Goal: Task Accomplishment & Management: Use online tool/utility

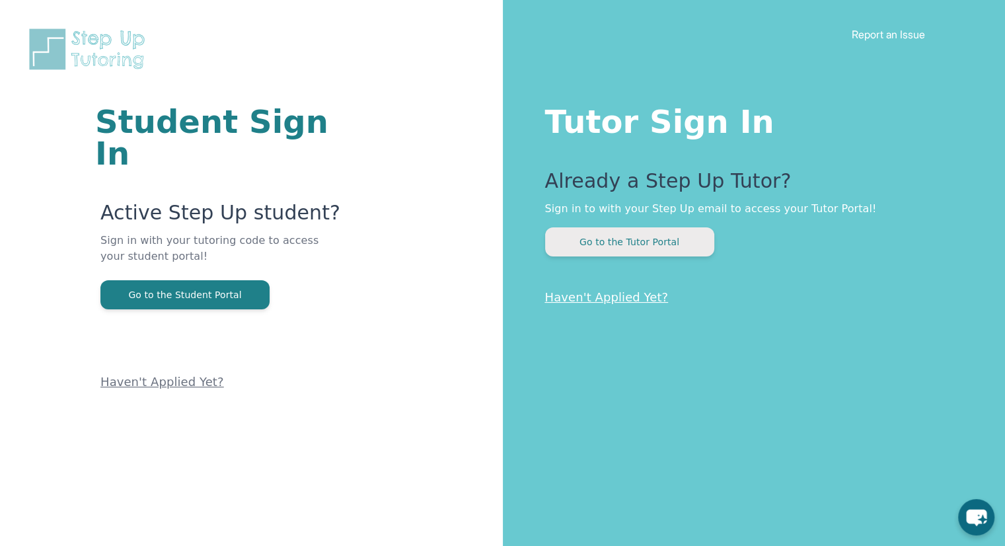
click at [605, 246] on button "Go to the Tutor Portal" at bounding box center [629, 241] width 169 height 29
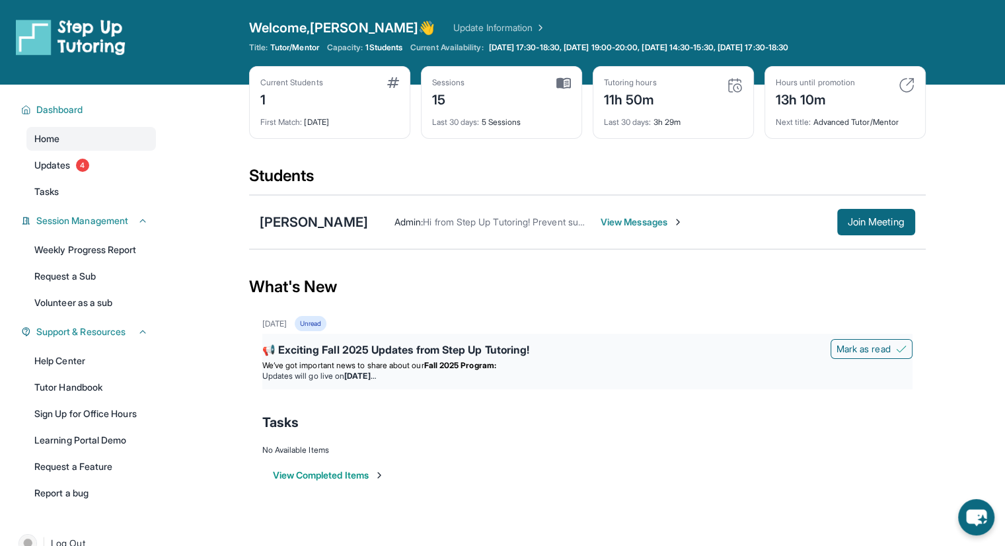
click at [403, 357] on div "📢 Exciting Fall 2025 Updates from Step Up Tutoring!" at bounding box center [587, 350] width 650 height 18
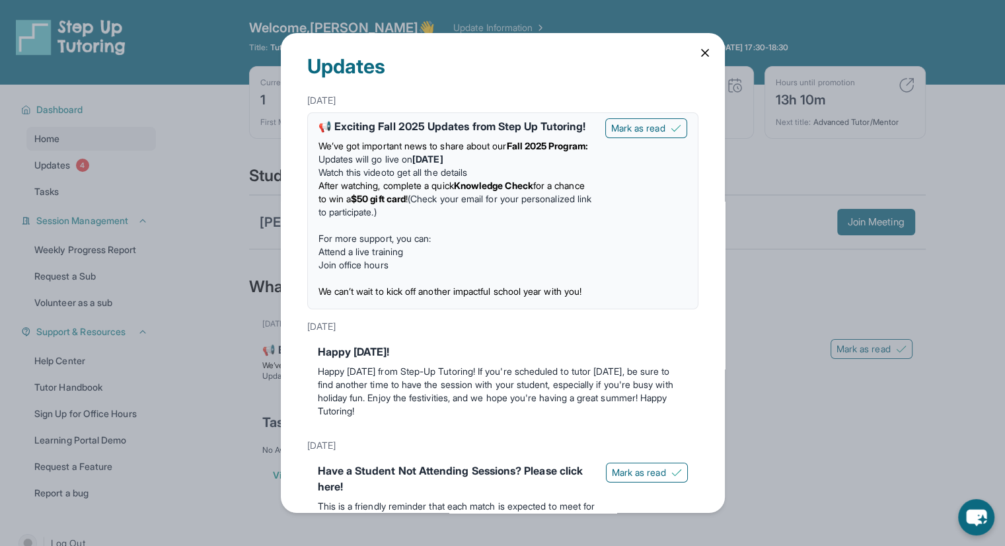
click at [416, 219] on li "After watching, complete a quick Knowledge Check for a chance to win a $50 gift…" at bounding box center [456, 199] width 276 height 40
drag, startPoint x: 401, startPoint y: 153, endPoint x: 373, endPoint y: 127, distance: 37.9
click at [373, 127] on div "📢 Exciting Fall 2025 Updates from Step Up Tutoring! We’ve got important news to…" at bounding box center [456, 210] width 276 height 185
click at [373, 127] on div "📢 Exciting Fall 2025 Updates from Step Up Tutoring!" at bounding box center [456, 126] width 276 height 16
click at [352, 127] on div "📢 Exciting Fall 2025 Updates from Step Up Tutoring!" at bounding box center [456, 126] width 276 height 16
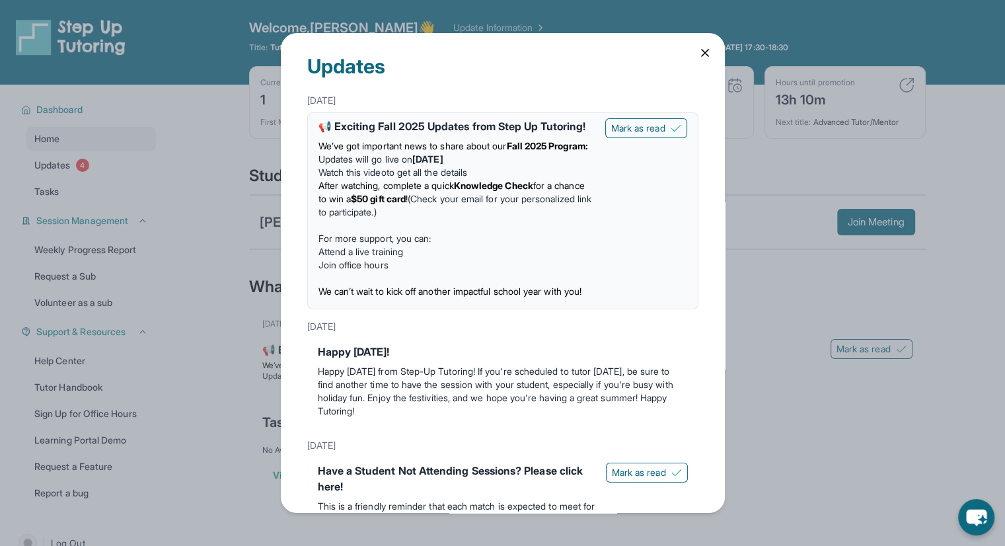
click at [422, 232] on p at bounding box center [456, 225] width 276 height 13
click at [415, 285] on p at bounding box center [456, 277] width 276 height 13
click at [454, 191] on span "After watching, complete a quick" at bounding box center [385, 185] width 135 height 11
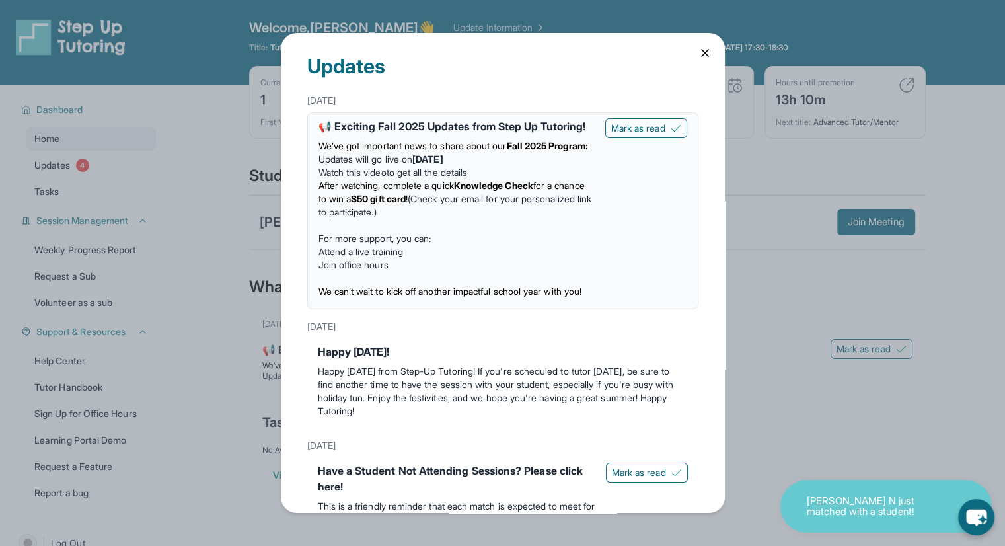
click at [701, 50] on icon at bounding box center [704, 53] width 7 height 7
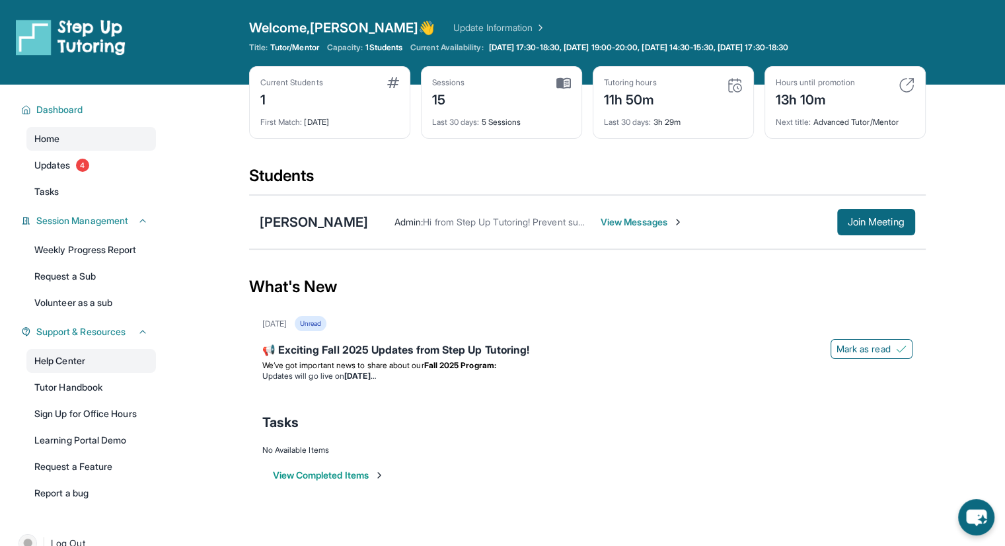
click at [63, 364] on link "Help Center" at bounding box center [90, 361] width 129 height 24
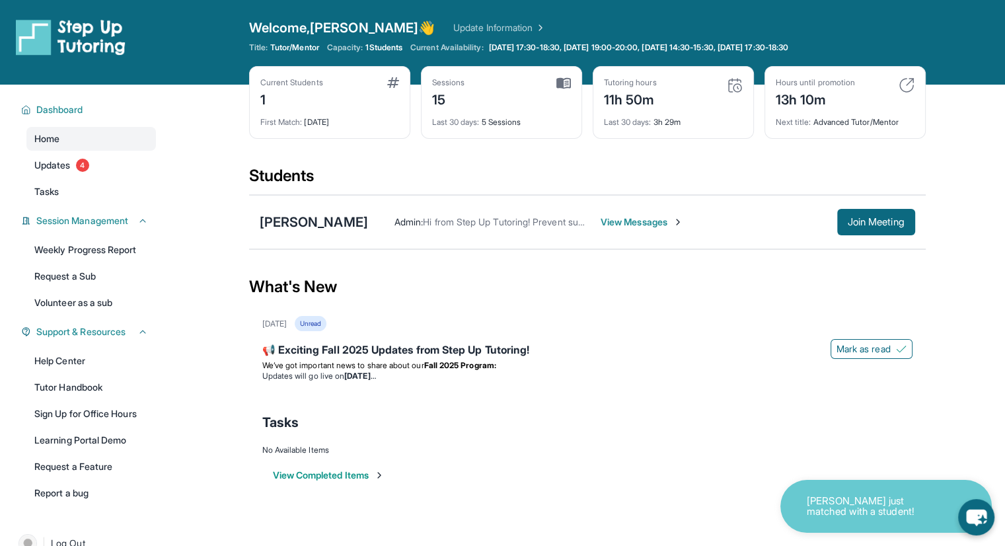
click at [326, 318] on div "Unread" at bounding box center [311, 323] width 32 height 15
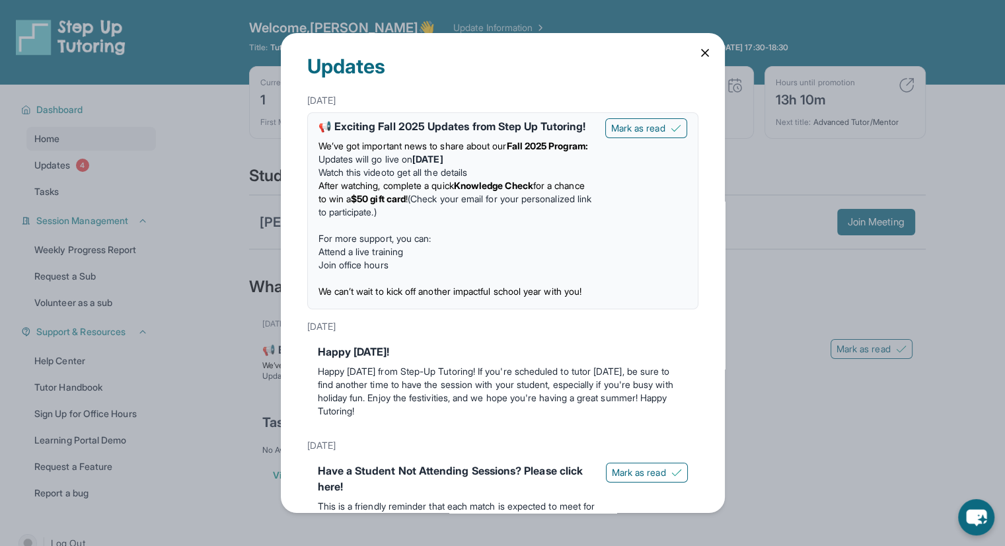
click at [390, 204] on span "for a chance to win a" at bounding box center [451, 192] width 266 height 24
click at [333, 166] on li "Updates will go live [DATE][DATE]" at bounding box center [456, 159] width 276 height 13
click at [703, 50] on icon at bounding box center [704, 52] width 13 height 13
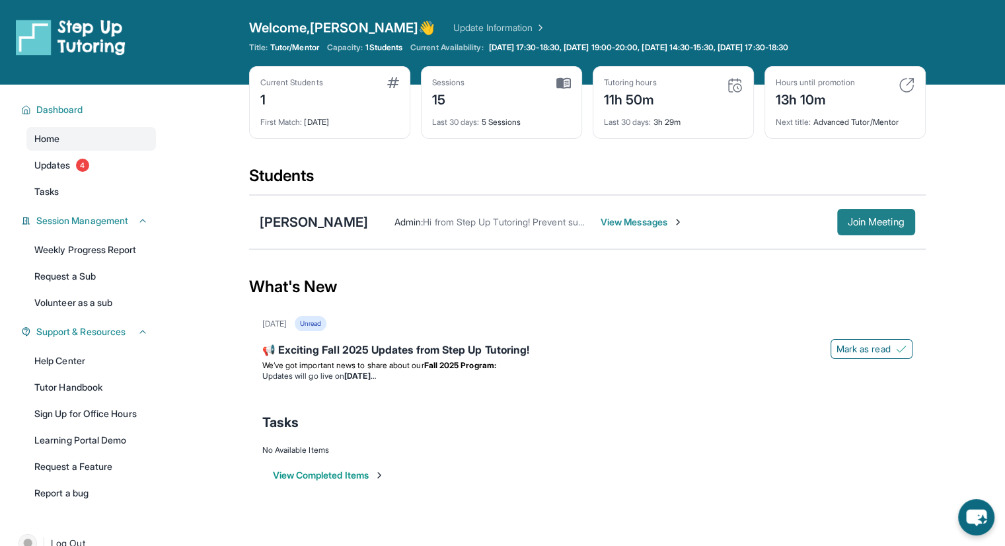
click at [861, 229] on button "Join Meeting" at bounding box center [876, 222] width 78 height 26
